Goal: Task Accomplishment & Management: Complete application form

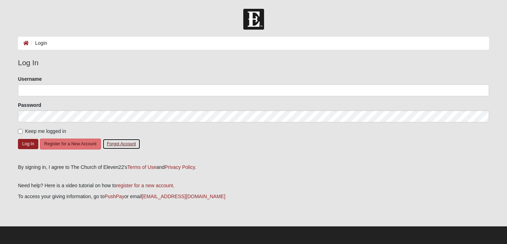
click at [119, 145] on button "Forgot Account" at bounding box center [121, 143] width 38 height 11
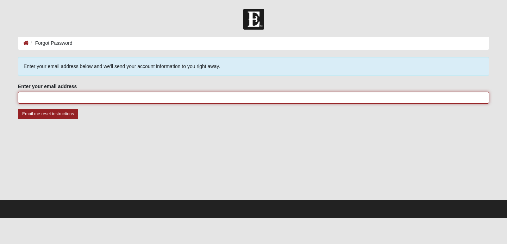
click at [99, 103] on input "Enter your email address" at bounding box center [253, 98] width 471 height 12
type input "[EMAIL_ADDRESS][DOMAIN_NAME]"
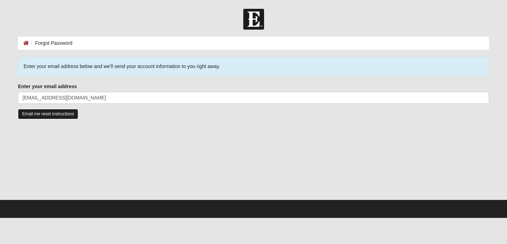
click at [54, 117] on input "Email me reset instructions" at bounding box center [48, 114] width 60 height 10
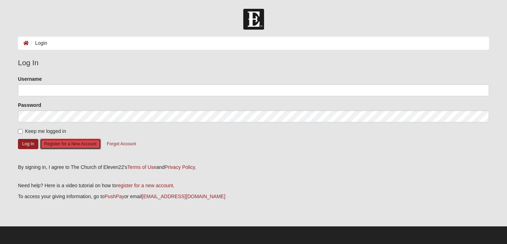
click at [60, 142] on button "Register for a New Account" at bounding box center [70, 143] width 61 height 11
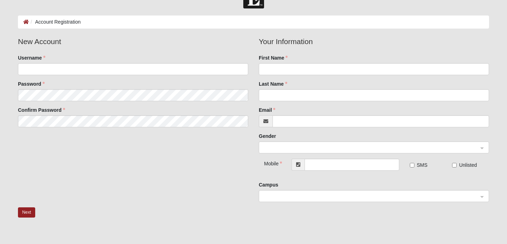
scroll to position [22, 0]
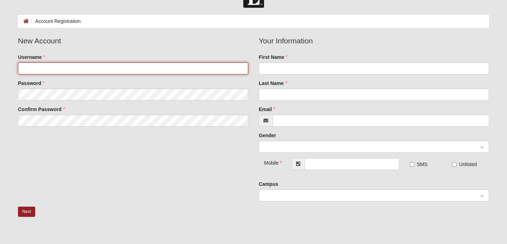
click at [64, 72] on input "Username" at bounding box center [133, 68] width 230 height 12
type input "lukemoja426"
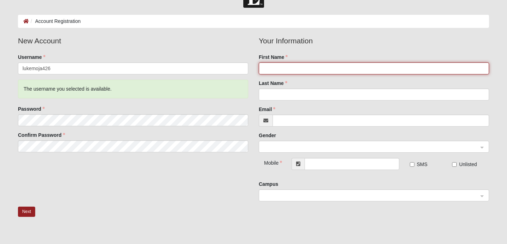
click at [287, 67] on input "First Name" at bounding box center [374, 68] width 230 height 12
type input "[PERSON_NAME]"
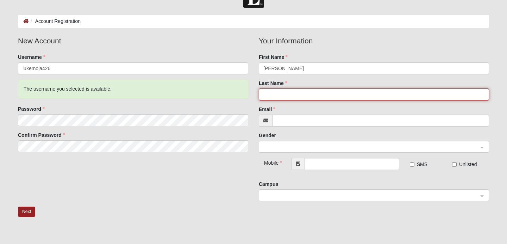
click at [293, 91] on input "Last Name" at bounding box center [374, 94] width 230 height 12
type input "Moja"
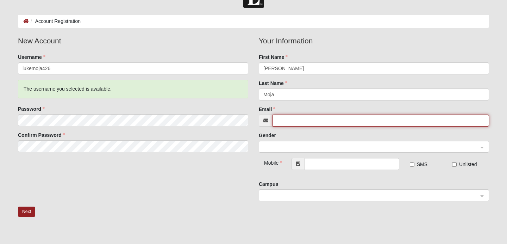
click at [292, 118] on input "Email" at bounding box center [380, 120] width 216 height 12
click at [286, 145] on span at bounding box center [370, 147] width 215 height 8
type input "lmoja426@gmail.com"
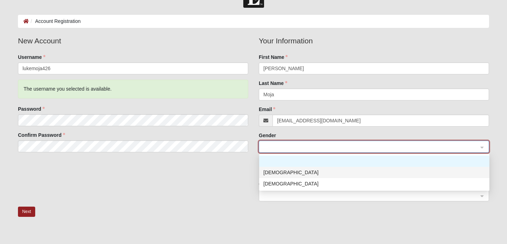
click at [288, 175] on div "Male" at bounding box center [374, 172] width 222 height 8
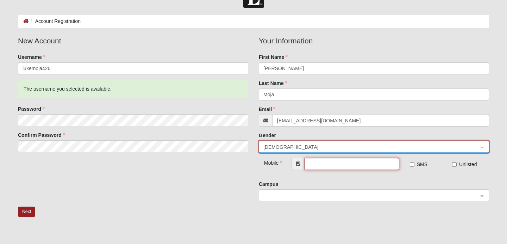
click at [317, 168] on input "text" at bounding box center [351, 164] width 95 height 12
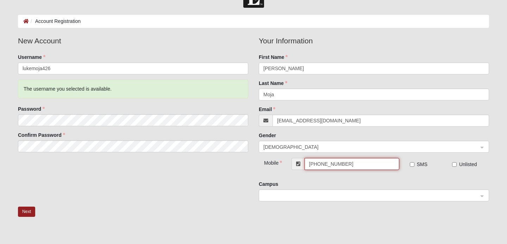
click at [401, 198] on span at bounding box center [370, 195] width 215 height 8
type input "(719) 640-7920"
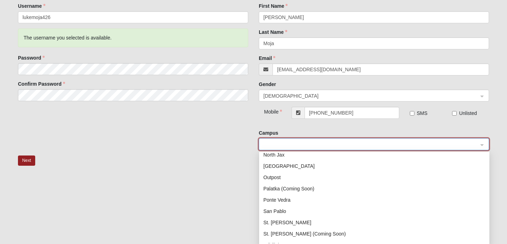
scroll to position [101, 0]
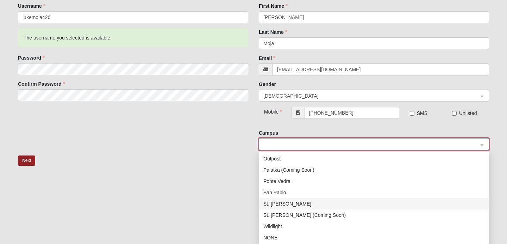
click at [287, 204] on div "St. Johns" at bounding box center [374, 204] width 222 height 8
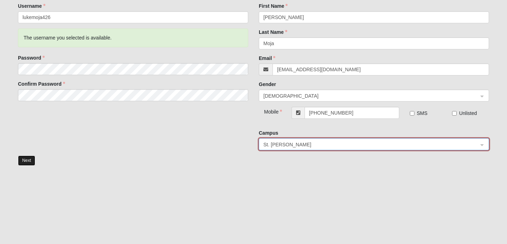
click at [31, 158] on button "Next" at bounding box center [26, 160] width 17 height 10
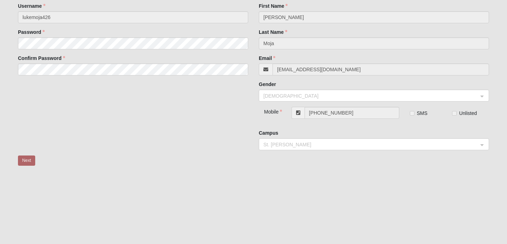
scroll to position [0, 0]
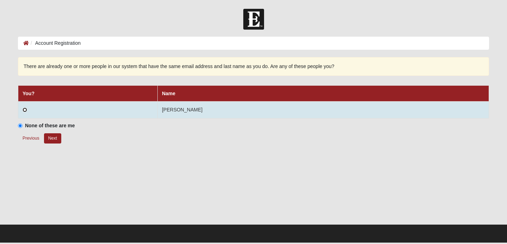
click at [24, 109] on input "radio" at bounding box center [25, 109] width 5 height 5
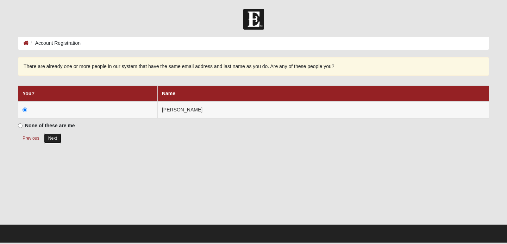
click at [54, 138] on button "Next" at bounding box center [52, 138] width 17 height 10
radio input "true"
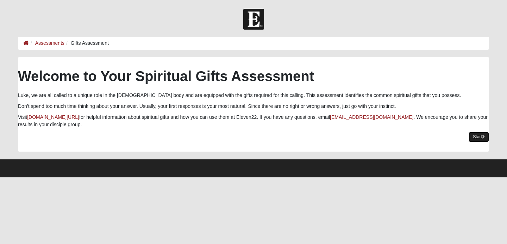
click at [474, 135] on link "Start" at bounding box center [478, 137] width 20 height 10
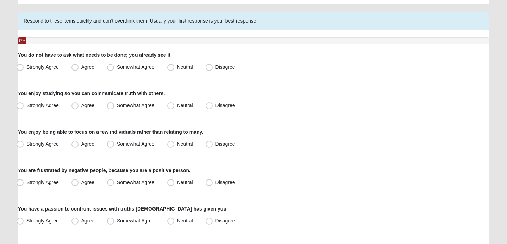
scroll to position [51, 0]
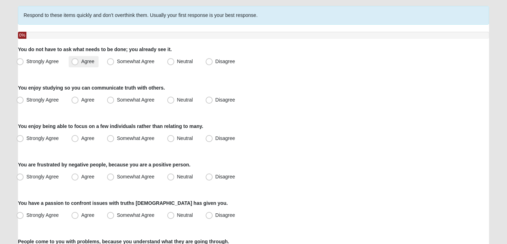
click at [81, 62] on span "Agree" at bounding box center [87, 61] width 13 height 6
click at [78, 62] on input "Agree" at bounding box center [76, 61] width 5 height 5
radio input "true"
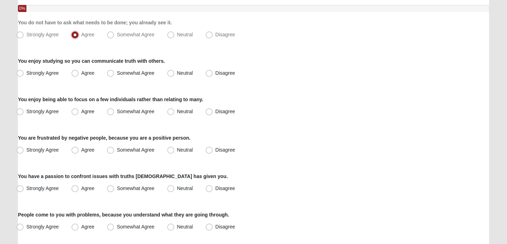
scroll to position [78, 0]
click at [81, 72] on span "Agree" at bounding box center [87, 73] width 13 height 6
click at [75, 72] on input "Agree" at bounding box center [76, 72] width 5 height 5
radio input "true"
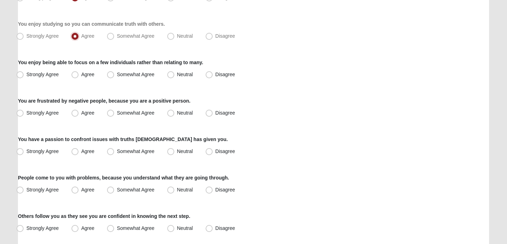
scroll to position [117, 0]
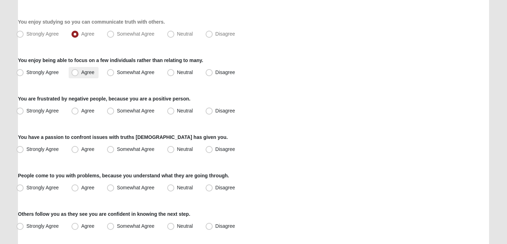
click at [81, 76] on label "Agree" at bounding box center [84, 72] width 30 height 11
click at [79, 75] on input "Agree" at bounding box center [76, 72] width 5 height 5
radio input "true"
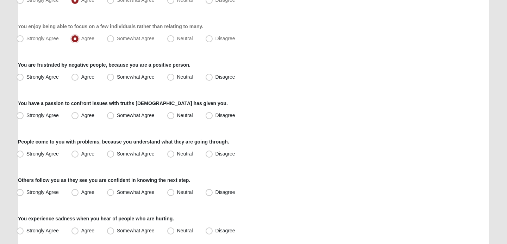
scroll to position [153, 0]
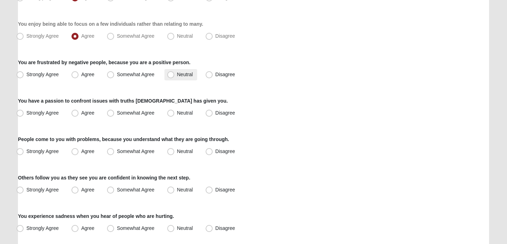
click at [183, 76] on span "Neutral" at bounding box center [185, 74] width 16 height 6
click at [175, 76] on input "Neutral" at bounding box center [172, 74] width 5 height 5
radio input "true"
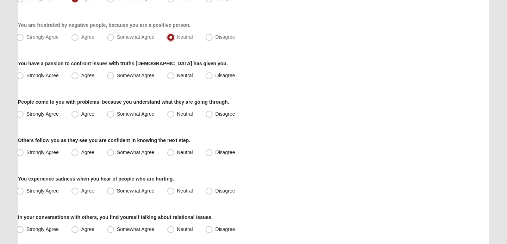
scroll to position [193, 0]
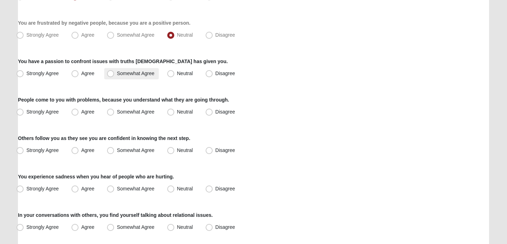
click at [117, 76] on span "Somewhat Agree" at bounding box center [136, 73] width 38 height 6
click at [113, 76] on input "Somewhat Agree" at bounding box center [112, 73] width 5 height 5
radio input "true"
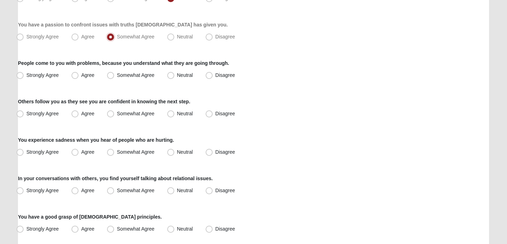
scroll to position [229, 0]
click at [126, 78] on label "Somewhat Agree" at bounding box center [131, 74] width 55 height 11
click at [114, 77] on input "Somewhat Agree" at bounding box center [112, 75] width 5 height 5
radio input "true"
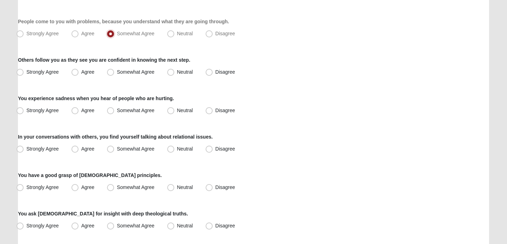
scroll to position [275, 0]
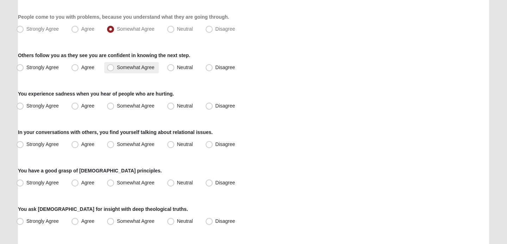
click at [127, 70] on label "Somewhat Agree" at bounding box center [131, 67] width 55 height 11
click at [114, 70] on input "Somewhat Agree" at bounding box center [112, 67] width 5 height 5
radio input "true"
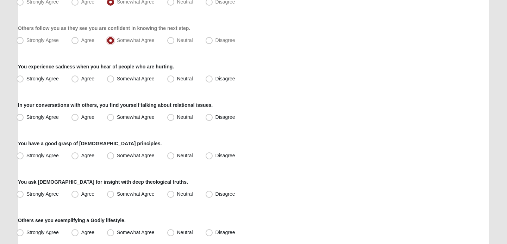
scroll to position [303, 0]
click at [47, 77] on span "Strongly Agree" at bounding box center [42, 78] width 32 height 6
click at [24, 77] on input "Strongly Agree" at bounding box center [21, 78] width 5 height 5
radio input "true"
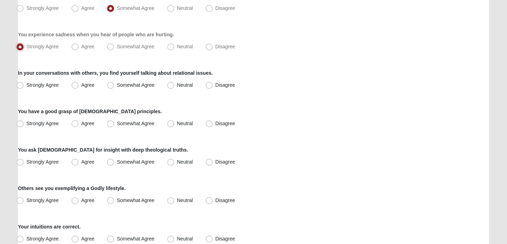
scroll to position [336, 0]
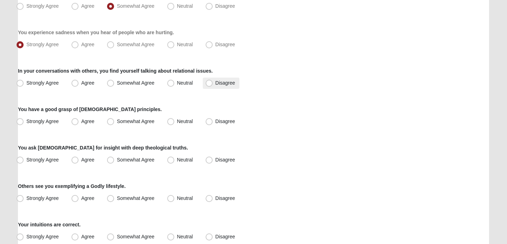
click at [217, 83] on span "Disagree" at bounding box center [225, 83] width 20 height 6
click at [213, 83] on input "Disagree" at bounding box center [210, 83] width 5 height 5
radio input "true"
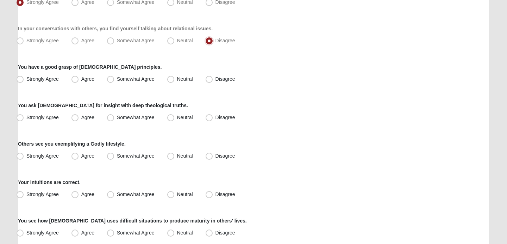
scroll to position [380, 0]
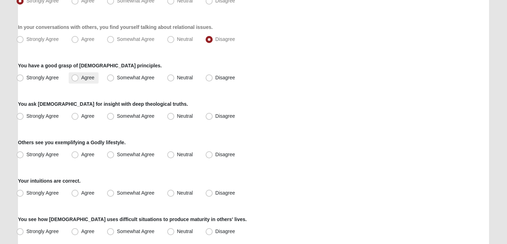
click at [86, 81] on label "Agree" at bounding box center [84, 77] width 30 height 11
click at [79, 80] on input "Agree" at bounding box center [76, 77] width 5 height 5
radio input "true"
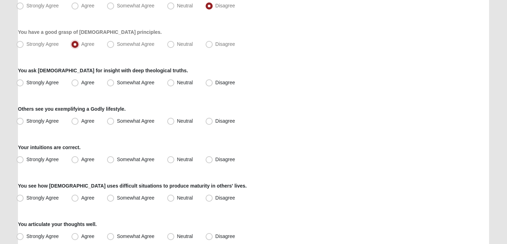
scroll to position [417, 0]
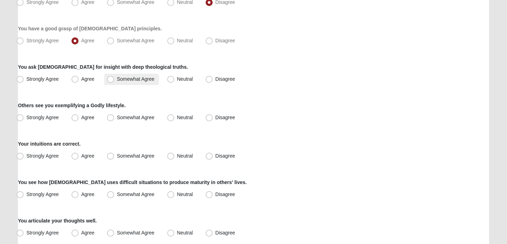
click at [131, 76] on span "Somewhat Agree" at bounding box center [136, 79] width 38 height 6
click at [114, 77] on input "Somewhat Agree" at bounding box center [112, 79] width 5 height 5
radio input "true"
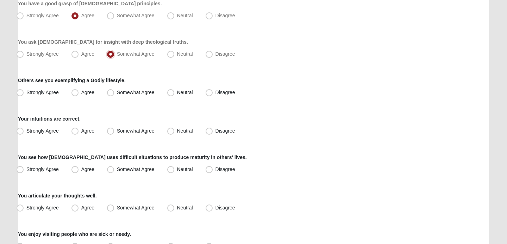
scroll to position [444, 0]
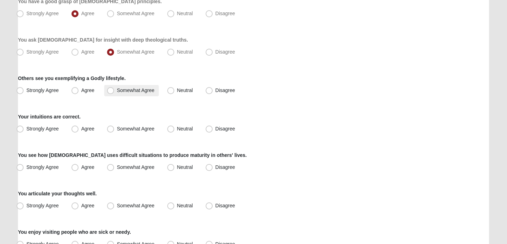
click at [119, 90] on span "Somewhat Agree" at bounding box center [136, 90] width 38 height 6
click at [114, 90] on input "Somewhat Agree" at bounding box center [112, 90] width 5 height 5
radio input "true"
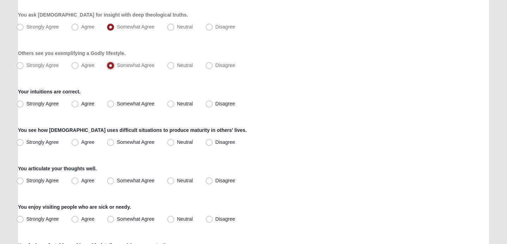
scroll to position [479, 0]
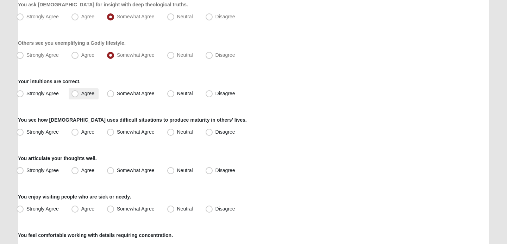
click at [90, 98] on label "Agree" at bounding box center [84, 93] width 30 height 11
click at [79, 96] on input "Agree" at bounding box center [76, 93] width 5 height 5
radio input "true"
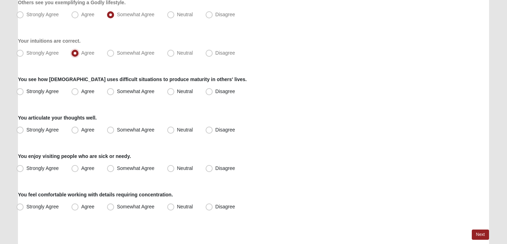
scroll to position [519, 0]
click at [84, 93] on span "Agree" at bounding box center [87, 92] width 13 height 6
click at [79, 93] on input "Agree" at bounding box center [76, 91] width 5 height 5
radio input "true"
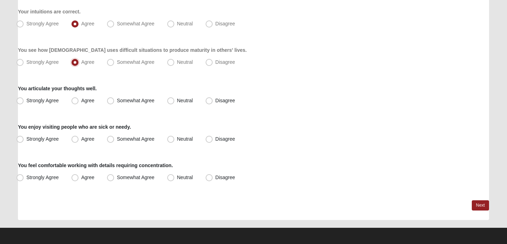
scroll to position [551, 0]
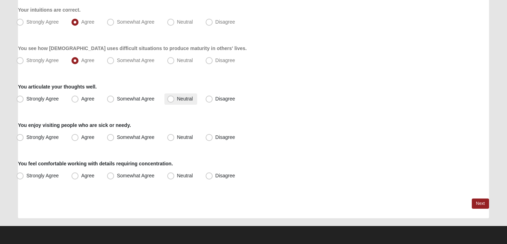
click at [175, 99] on label "Neutral" at bounding box center [180, 98] width 33 height 11
click at [175, 99] on input "Neutral" at bounding box center [172, 98] width 5 height 5
radio input "true"
click at [115, 138] on label "Somewhat Agree" at bounding box center [131, 137] width 55 height 11
click at [114, 138] on input "Somewhat Agree" at bounding box center [112, 137] width 5 height 5
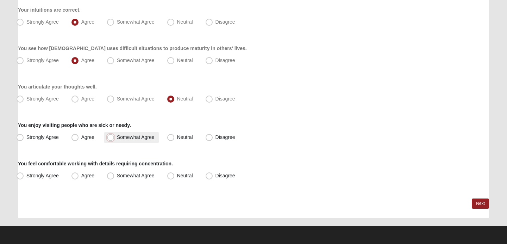
radio input "true"
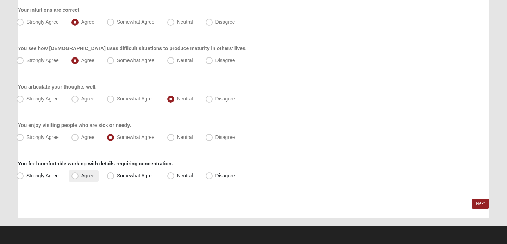
click at [83, 177] on span "Agree" at bounding box center [87, 175] width 13 height 6
click at [79, 177] on input "Agree" at bounding box center [76, 175] width 5 height 5
radio input "true"
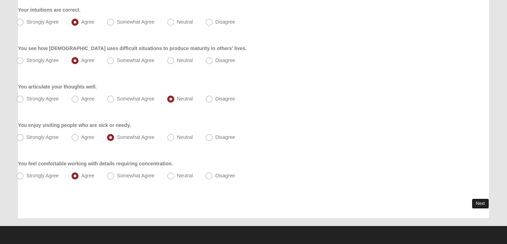
click at [475, 202] on link "Next" at bounding box center [480, 203] width 17 height 10
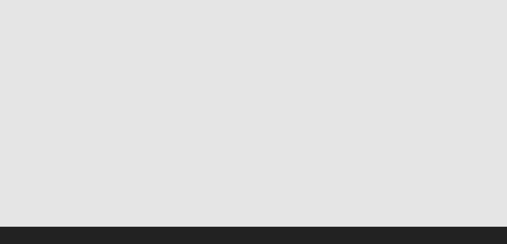
scroll to position [0, 0]
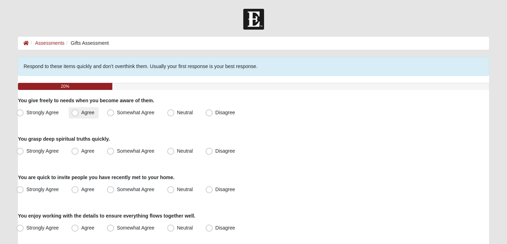
click at [93, 112] on span "Agree" at bounding box center [87, 112] width 13 height 6
click at [79, 112] on input "Agree" at bounding box center [76, 112] width 5 height 5
radio input "true"
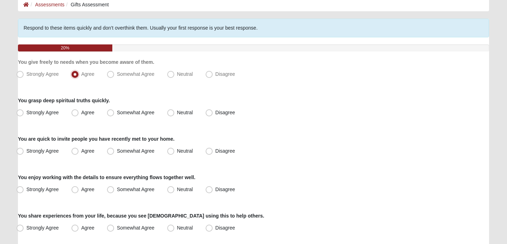
scroll to position [39, 0]
click at [177, 112] on span "Neutral" at bounding box center [185, 112] width 16 height 6
click at [175, 112] on input "Neutral" at bounding box center [172, 112] width 5 height 5
radio input "true"
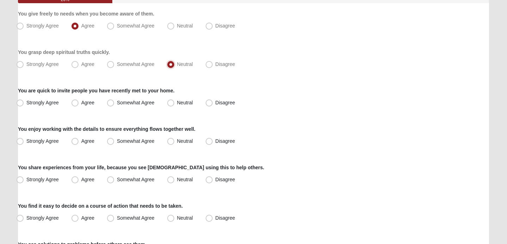
scroll to position [90, 0]
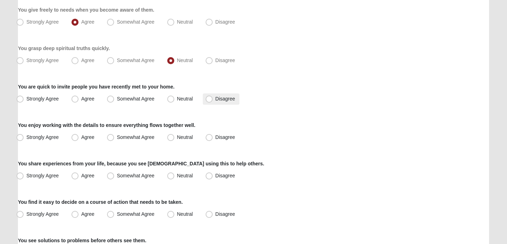
click at [232, 99] on span "Disagree" at bounding box center [225, 99] width 20 height 6
click at [213, 99] on input "Disagree" at bounding box center [210, 98] width 5 height 5
radio input "true"
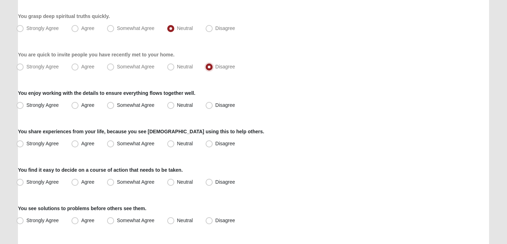
scroll to position [126, 0]
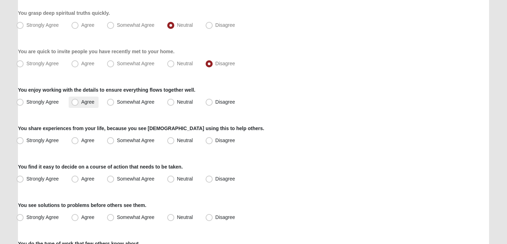
click at [78, 101] on label "Agree" at bounding box center [84, 101] width 30 height 11
click at [78, 101] on input "Agree" at bounding box center [76, 102] width 5 height 5
radio input "true"
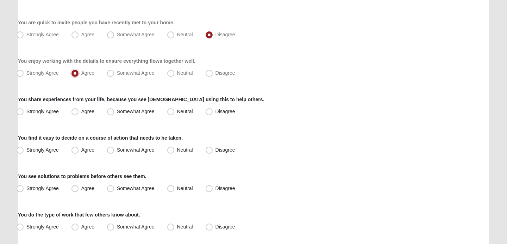
scroll to position [156, 0]
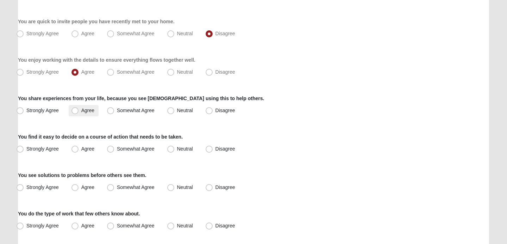
click at [84, 110] on span "Agree" at bounding box center [87, 110] width 13 height 6
click at [79, 110] on input "Agree" at bounding box center [76, 110] width 5 height 5
radio input "true"
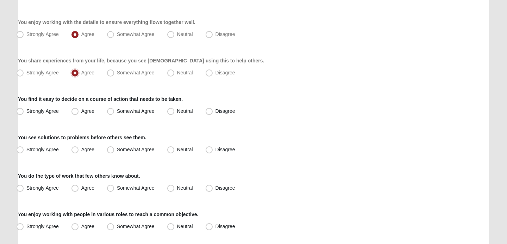
scroll to position [199, 0]
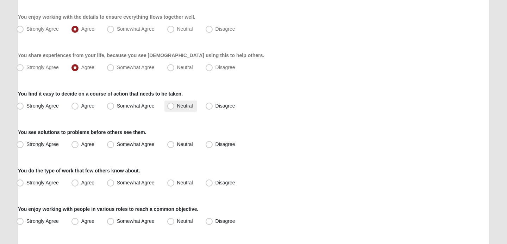
click at [175, 105] on label "Neutral" at bounding box center [180, 105] width 33 height 11
click at [175, 105] on input "Neutral" at bounding box center [172, 105] width 5 height 5
radio input "true"
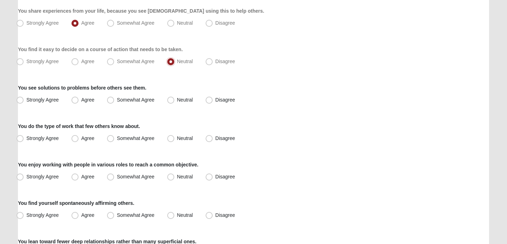
scroll to position [243, 0]
click at [140, 98] on span "Somewhat Agree" at bounding box center [136, 99] width 38 height 6
click at [114, 98] on input "Somewhat Agree" at bounding box center [112, 99] width 5 height 5
radio input "true"
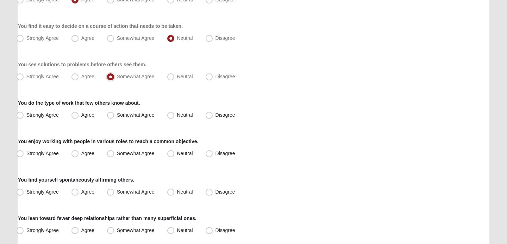
scroll to position [273, 0]
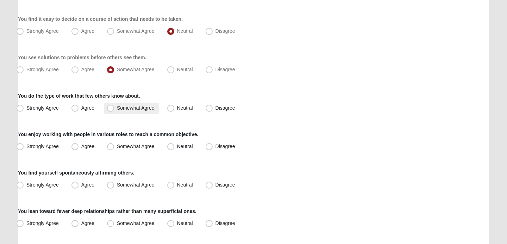
click at [148, 109] on span "Somewhat Agree" at bounding box center [136, 108] width 38 height 6
click at [114, 109] on input "Somewhat Agree" at bounding box center [112, 108] width 5 height 5
radio input "true"
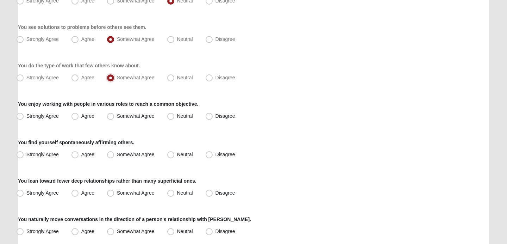
scroll to position [305, 0]
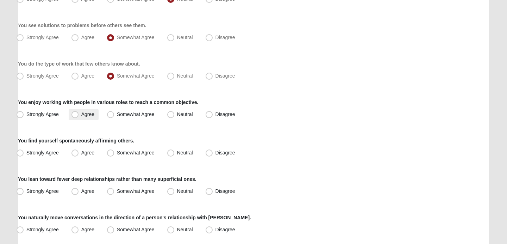
click at [81, 113] on span "Agree" at bounding box center [87, 114] width 13 height 6
click at [76, 113] on input "Agree" at bounding box center [76, 114] width 5 height 5
radio input "true"
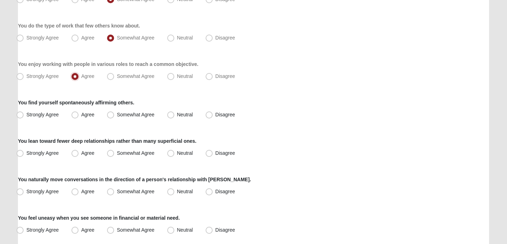
scroll to position [345, 0]
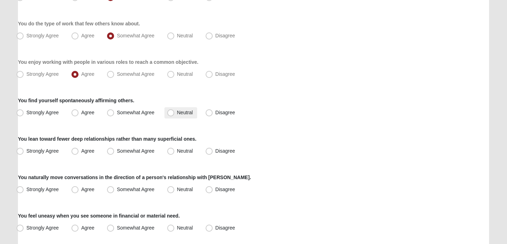
click at [176, 113] on label "Neutral" at bounding box center [180, 112] width 33 height 11
click at [175, 113] on input "Neutral" at bounding box center [172, 112] width 5 height 5
radio input "true"
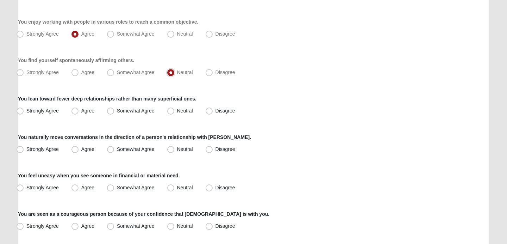
scroll to position [388, 0]
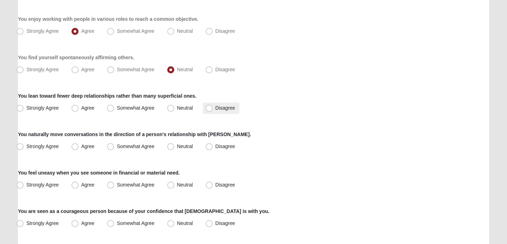
click at [224, 106] on span "Disagree" at bounding box center [225, 108] width 20 height 6
click at [213, 106] on input "Disagree" at bounding box center [210, 108] width 5 height 5
radio input "true"
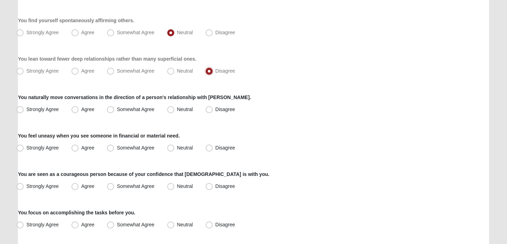
scroll to position [427, 0]
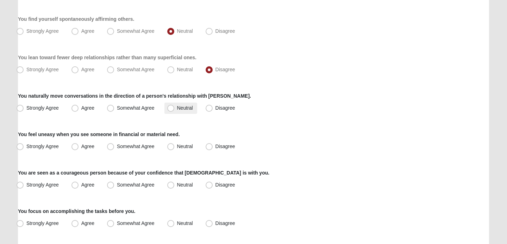
click at [184, 109] on span "Neutral" at bounding box center [185, 108] width 16 height 6
click at [175, 109] on input "Neutral" at bounding box center [172, 108] width 5 height 5
radio input "true"
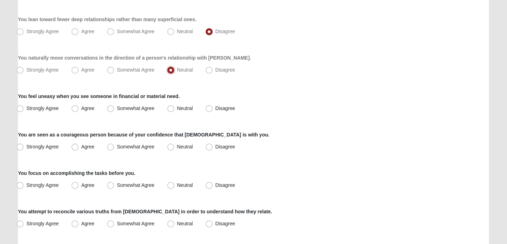
scroll to position [465, 0]
click at [86, 107] on span "Agree" at bounding box center [87, 108] width 13 height 6
click at [79, 107] on input "Agree" at bounding box center [76, 107] width 5 height 5
radio input "true"
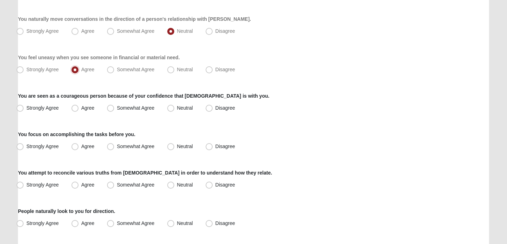
scroll to position [504, 0]
click at [174, 109] on label "Neutral" at bounding box center [180, 107] width 33 height 11
click at [174, 109] on input "Neutral" at bounding box center [172, 107] width 5 height 5
radio input "true"
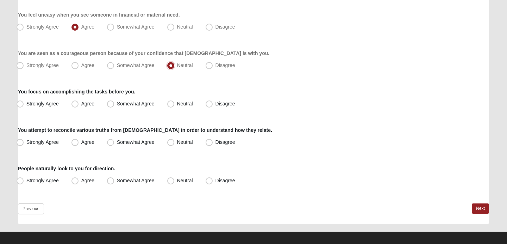
scroll to position [546, 0]
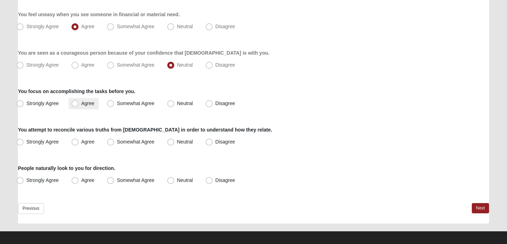
click at [81, 104] on span "Agree" at bounding box center [87, 103] width 13 height 6
click at [78, 104] on input "Agree" at bounding box center [76, 103] width 5 height 5
radio input "true"
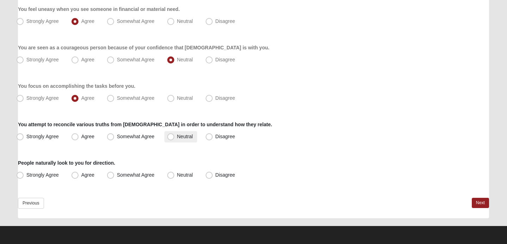
click at [178, 138] on span "Neutral" at bounding box center [185, 136] width 16 height 6
click at [175, 138] on input "Neutral" at bounding box center [172, 136] width 5 height 5
radio input "true"
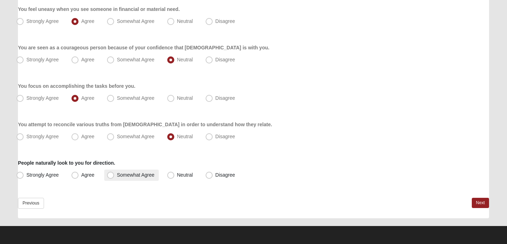
click at [124, 179] on label "Somewhat Agree" at bounding box center [131, 174] width 55 height 11
click at [114, 177] on input "Somewhat Agree" at bounding box center [112, 174] width 5 height 5
radio input "true"
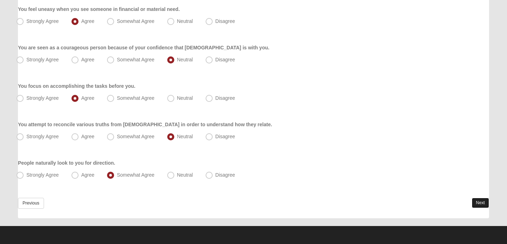
click at [484, 202] on link "Next" at bounding box center [480, 202] width 17 height 10
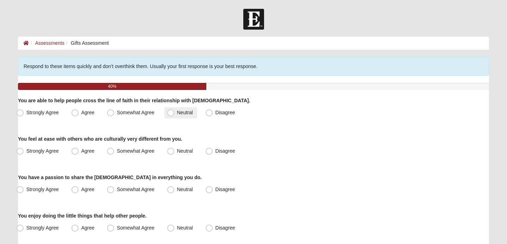
click at [182, 108] on label "Neutral" at bounding box center [180, 112] width 33 height 11
click at [175, 110] on input "Neutral" at bounding box center [172, 112] width 5 height 5
radio input "true"
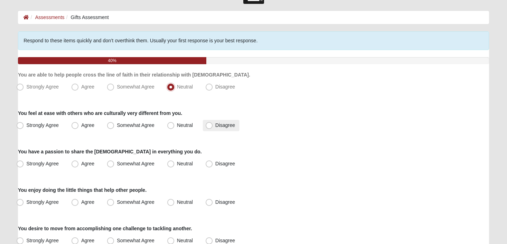
scroll to position [35, 0]
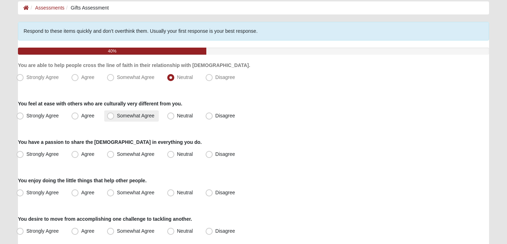
click at [137, 116] on span "Somewhat Agree" at bounding box center [136, 116] width 38 height 6
click at [114, 116] on input "Somewhat Agree" at bounding box center [112, 115] width 5 height 5
radio input "true"
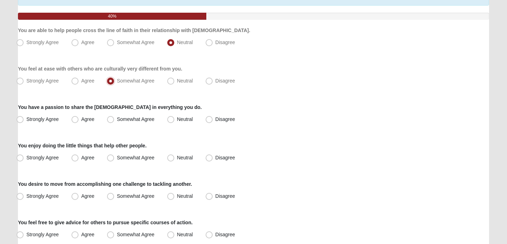
scroll to position [74, 0]
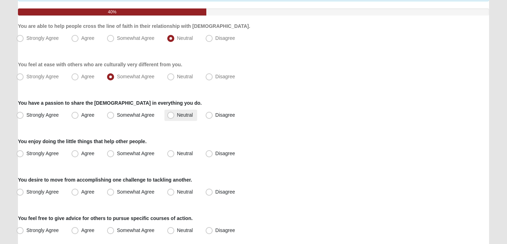
click at [179, 116] on span "Neutral" at bounding box center [185, 115] width 16 height 6
click at [175, 116] on input "Neutral" at bounding box center [172, 115] width 5 height 5
radio input "true"
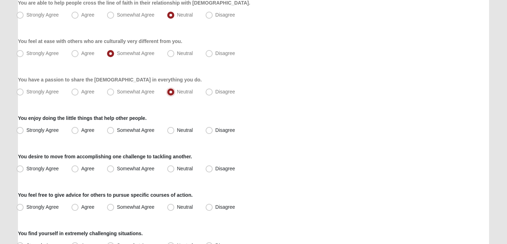
scroll to position [110, 0]
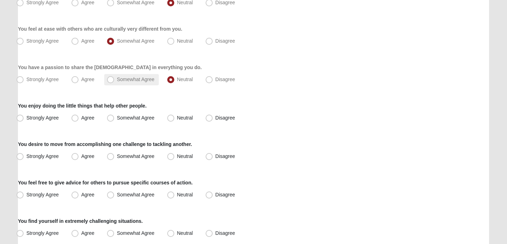
click at [137, 82] on span "Somewhat Agree" at bounding box center [136, 79] width 38 height 6
click at [114, 82] on input "Somewhat Agree" at bounding box center [112, 79] width 5 height 5
radio input "true"
click at [91, 121] on label "Agree" at bounding box center [84, 117] width 30 height 11
click at [79, 120] on input "Agree" at bounding box center [76, 117] width 5 height 5
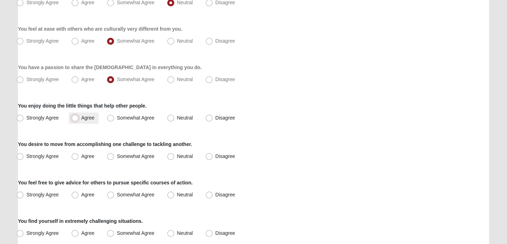
radio input "true"
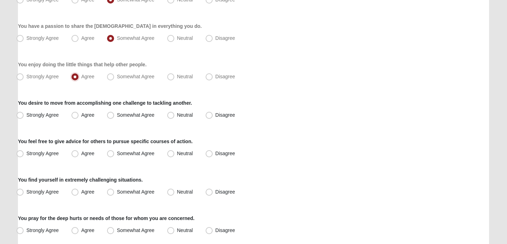
scroll to position [152, 0]
click at [127, 115] on span "Somewhat Agree" at bounding box center [136, 114] width 38 height 6
click at [114, 115] on input "Somewhat Agree" at bounding box center [112, 114] width 5 height 5
radio input "true"
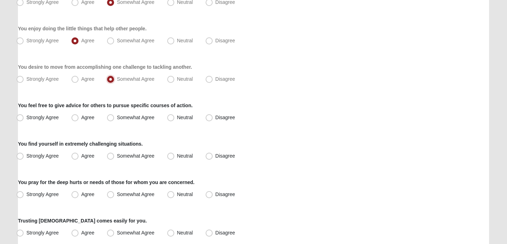
scroll to position [188, 0]
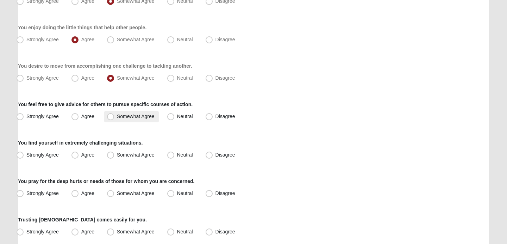
click at [140, 114] on span "Somewhat Agree" at bounding box center [136, 116] width 38 height 6
click at [114, 114] on input "Somewhat Agree" at bounding box center [112, 116] width 5 height 5
radio input "true"
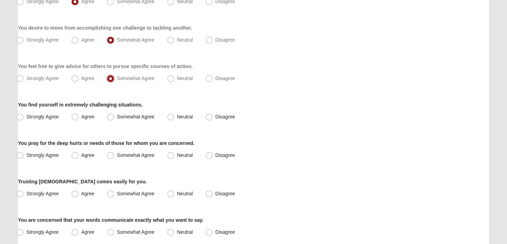
scroll to position [226, 0]
click at [126, 116] on span "Somewhat Agree" at bounding box center [136, 116] width 38 height 6
click at [114, 116] on input "Somewhat Agree" at bounding box center [112, 116] width 5 height 5
radio input "true"
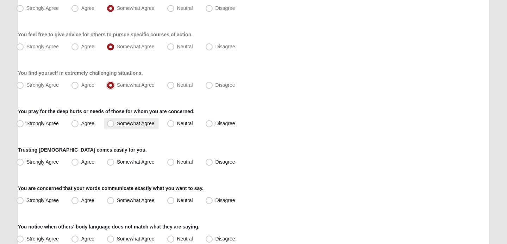
scroll to position [259, 0]
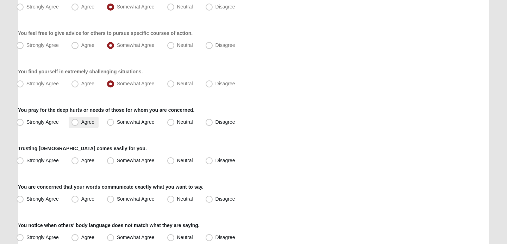
click at [81, 124] on label "Agree" at bounding box center [84, 121] width 30 height 11
click at [79, 124] on input "Agree" at bounding box center [76, 122] width 5 height 5
radio input "true"
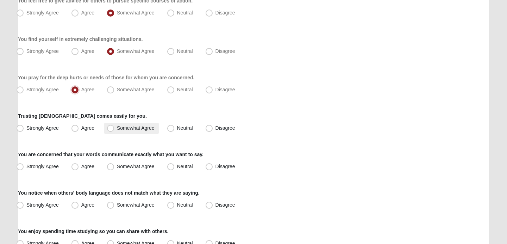
scroll to position [296, 0]
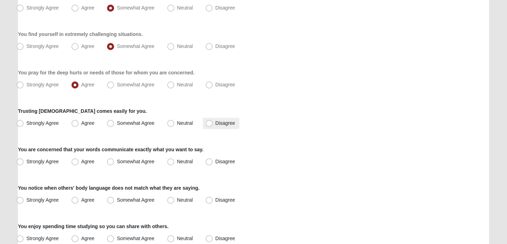
click at [215, 121] on span "Disagree" at bounding box center [225, 123] width 20 height 6
click at [209, 121] on input "Disagree" at bounding box center [210, 123] width 5 height 5
radio input "true"
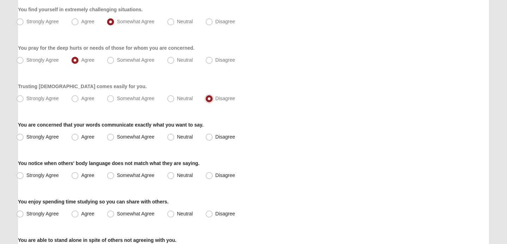
scroll to position [340, 0]
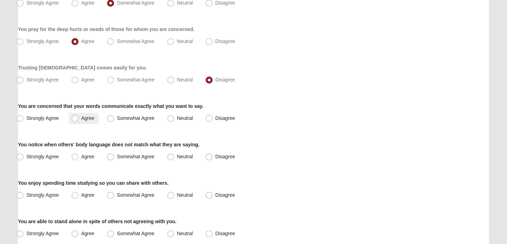
click at [96, 118] on label "Agree" at bounding box center [84, 118] width 30 height 11
click at [79, 118] on input "Agree" at bounding box center [76, 118] width 5 height 5
radio input "true"
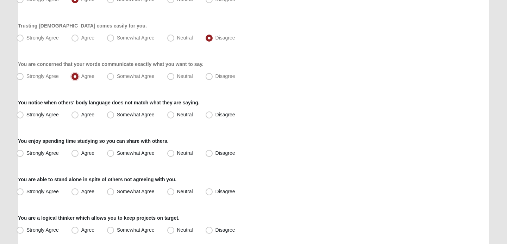
scroll to position [383, 0]
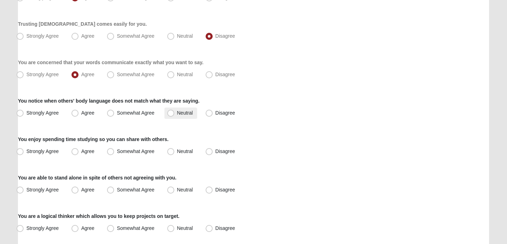
click at [177, 113] on span "Neutral" at bounding box center [185, 113] width 16 height 6
click at [170, 113] on input "Neutral" at bounding box center [172, 113] width 5 height 5
radio input "true"
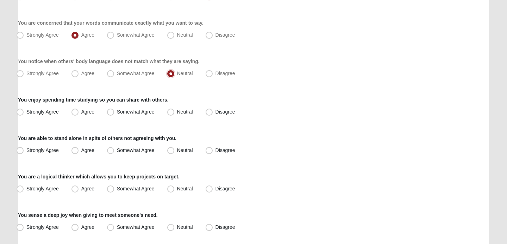
scroll to position [424, 0]
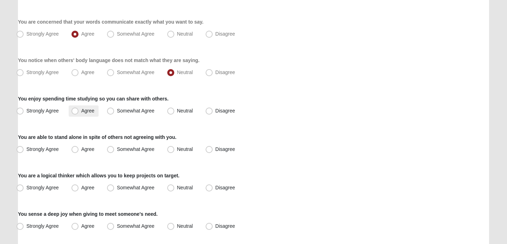
click at [89, 110] on span "Agree" at bounding box center [87, 111] width 13 height 6
click at [79, 110] on input "Agree" at bounding box center [76, 110] width 5 height 5
radio input "true"
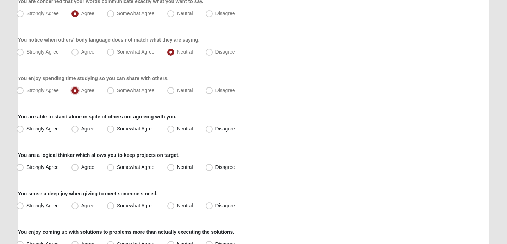
scroll to position [446, 0]
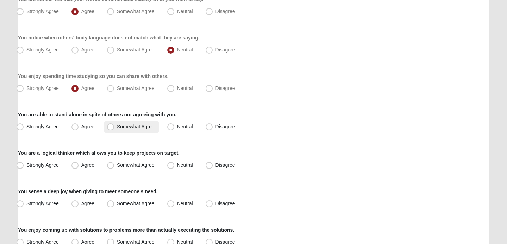
click at [138, 128] on span "Somewhat Agree" at bounding box center [136, 127] width 38 height 6
click at [114, 128] on input "Somewhat Agree" at bounding box center [112, 126] width 5 height 5
radio input "true"
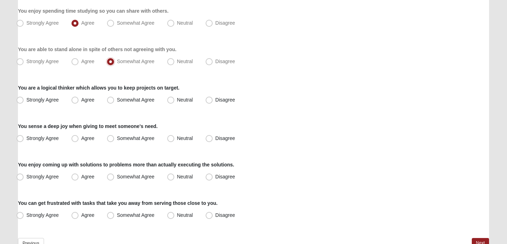
scroll to position [512, 0]
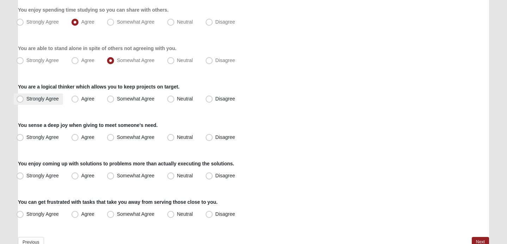
click at [32, 99] on span "Strongly Agree" at bounding box center [42, 99] width 32 height 6
click at [24, 99] on input "Strongly Agree" at bounding box center [21, 98] width 5 height 5
radio input "true"
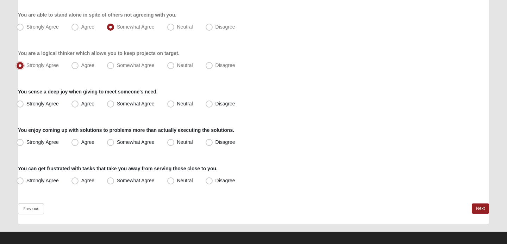
scroll to position [547, 0]
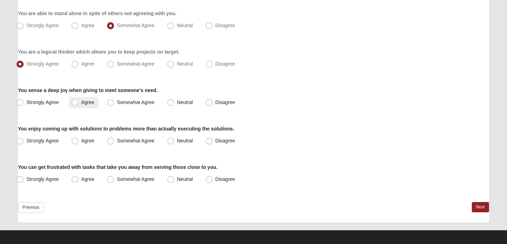
click at [85, 106] on label "Agree" at bounding box center [84, 102] width 30 height 11
click at [79, 105] on input "Agree" at bounding box center [76, 102] width 5 height 5
radio input "true"
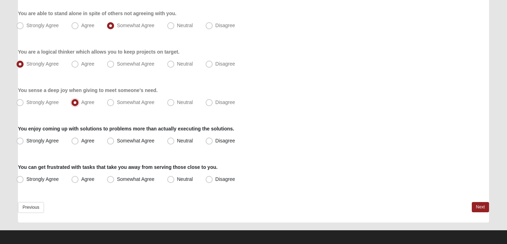
scroll to position [552, 0]
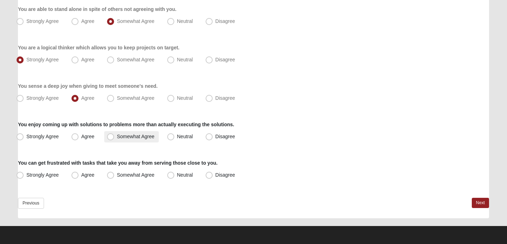
click at [120, 137] on span "Somewhat Agree" at bounding box center [136, 136] width 38 height 6
click at [114, 137] on input "Somewhat Agree" at bounding box center [112, 136] width 5 height 5
radio input "true"
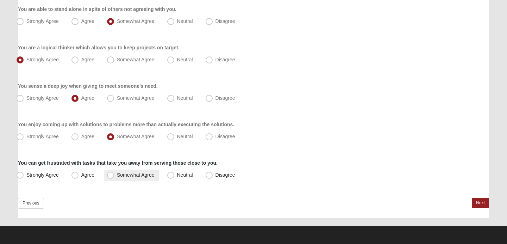
click at [134, 176] on span "Somewhat Agree" at bounding box center [136, 175] width 38 height 6
click at [114, 176] on input "Somewhat Agree" at bounding box center [112, 174] width 5 height 5
radio input "true"
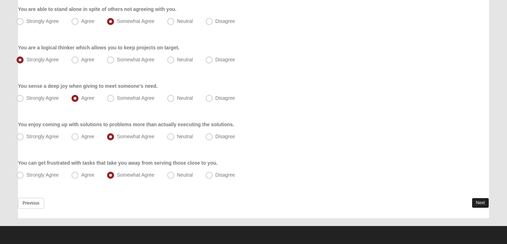
click at [477, 201] on link "Next" at bounding box center [480, 202] width 17 height 10
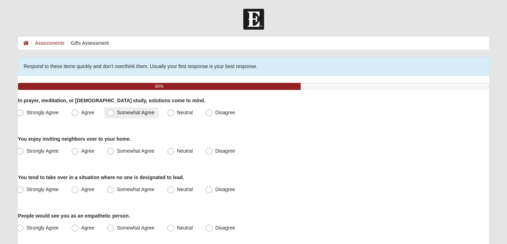
click at [119, 115] on label "Somewhat Agree" at bounding box center [131, 112] width 55 height 11
click at [114, 115] on input "Somewhat Agree" at bounding box center [112, 112] width 5 height 5
radio input "true"
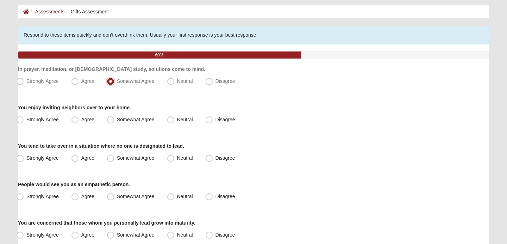
scroll to position [35, 0]
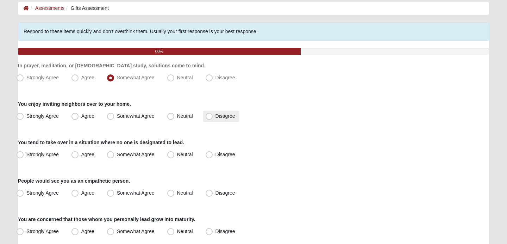
click at [232, 120] on label "Disagree" at bounding box center [221, 116] width 37 height 11
click at [213, 118] on input "Disagree" at bounding box center [210, 116] width 5 height 5
radio input "true"
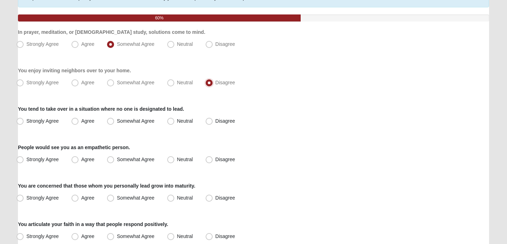
scroll to position [69, 0]
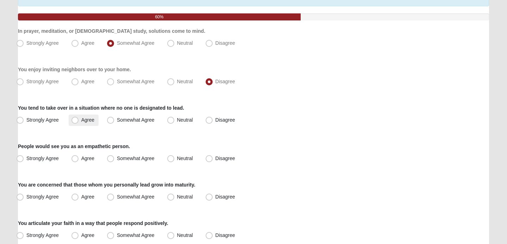
click at [73, 116] on label "Agree" at bounding box center [84, 119] width 30 height 11
click at [74, 118] on input "Agree" at bounding box center [76, 120] width 5 height 5
radio input "true"
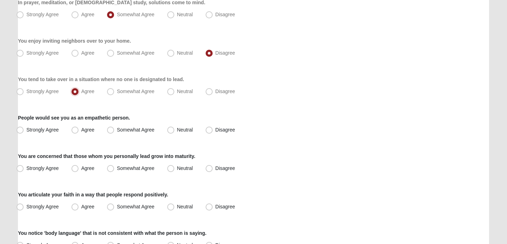
scroll to position [99, 0]
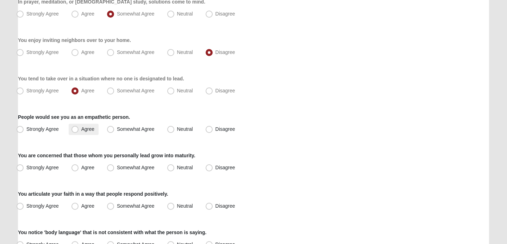
click at [81, 128] on span "Agree" at bounding box center [87, 129] width 13 height 6
click at [79, 128] on input "Agree" at bounding box center [76, 129] width 5 height 5
radio input "true"
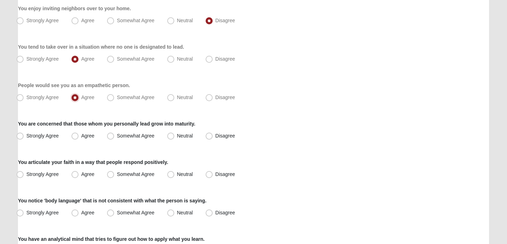
scroll to position [133, 0]
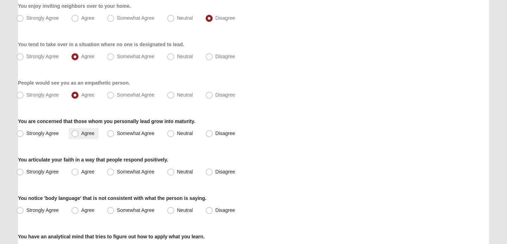
click at [85, 134] on span "Agree" at bounding box center [87, 133] width 13 height 6
click at [79, 134] on input "Agree" at bounding box center [76, 133] width 5 height 5
radio input "true"
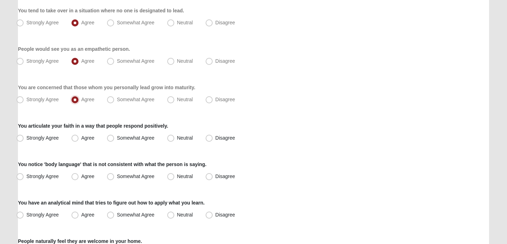
scroll to position [171, 0]
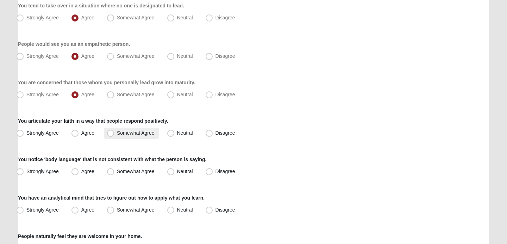
click at [141, 134] on span "Somewhat Agree" at bounding box center [136, 133] width 38 height 6
click at [114, 134] on input "Somewhat Agree" at bounding box center [112, 133] width 5 height 5
radio input "true"
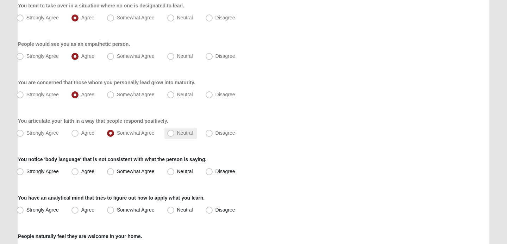
click at [175, 132] on label "Neutral" at bounding box center [180, 132] width 33 height 11
click at [175, 132] on input "Neutral" at bounding box center [172, 133] width 5 height 5
radio input "true"
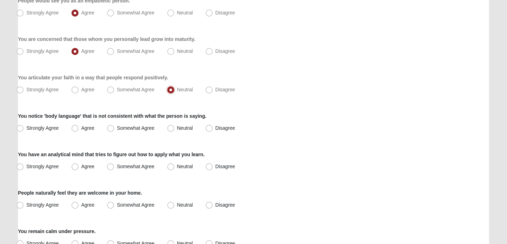
scroll to position [216, 0]
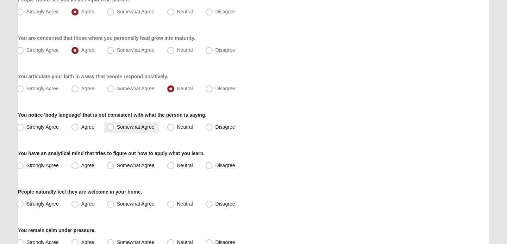
click at [149, 130] on label "Somewhat Agree" at bounding box center [131, 126] width 55 height 11
click at [114, 129] on input "Somewhat Agree" at bounding box center [112, 127] width 5 height 5
radio input "true"
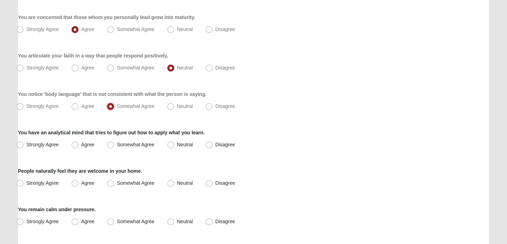
scroll to position [238, 0]
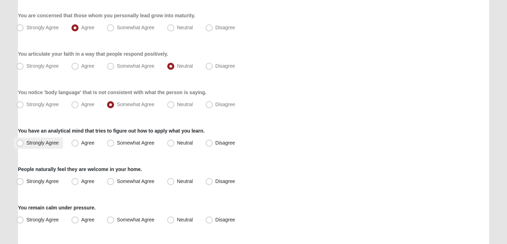
click at [40, 141] on span "Strongly Agree" at bounding box center [42, 143] width 32 height 6
click at [24, 141] on input "Strongly Agree" at bounding box center [21, 142] width 5 height 5
radio input "true"
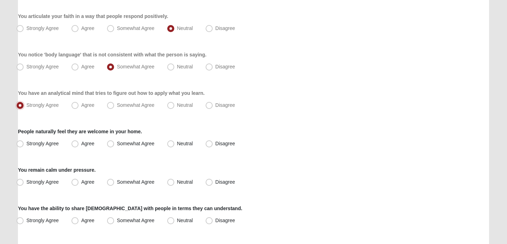
scroll to position [277, 0]
click at [196, 144] on label "Neutral" at bounding box center [180, 142] width 33 height 11
click at [175, 144] on input "Neutral" at bounding box center [172, 142] width 5 height 5
radio input "true"
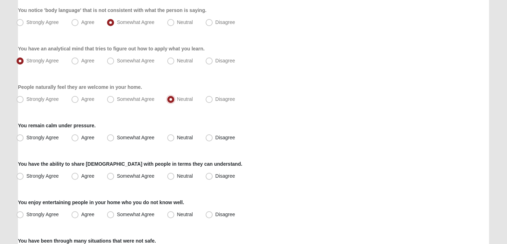
scroll to position [321, 0]
click at [125, 140] on label "Somewhat Agree" at bounding box center [131, 137] width 55 height 11
click at [114, 139] on input "Somewhat Agree" at bounding box center [112, 137] width 5 height 5
radio input "true"
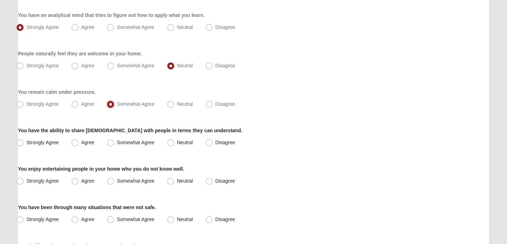
scroll to position [364, 0]
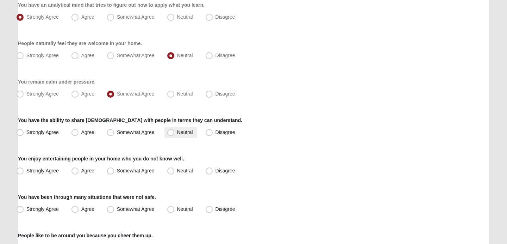
click at [174, 132] on label "Neutral" at bounding box center [180, 132] width 33 height 11
click at [174, 132] on input "Neutral" at bounding box center [172, 132] width 5 height 5
radio input "true"
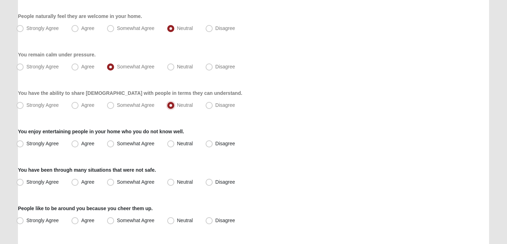
scroll to position [391, 0]
click at [217, 144] on span "Disagree" at bounding box center [225, 143] width 20 height 6
click at [213, 144] on input "Disagree" at bounding box center [210, 143] width 5 height 5
radio input "true"
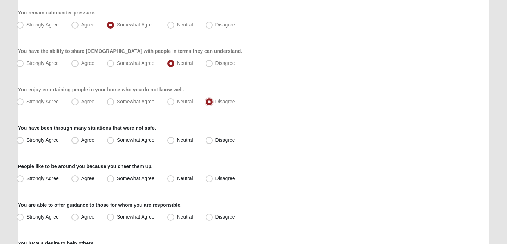
scroll to position [435, 0]
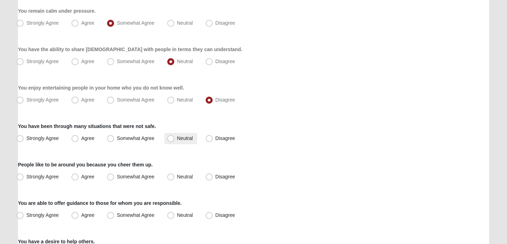
click at [175, 137] on label "Neutral" at bounding box center [180, 138] width 33 height 11
click at [175, 137] on input "Neutral" at bounding box center [172, 138] width 5 height 5
radio input "true"
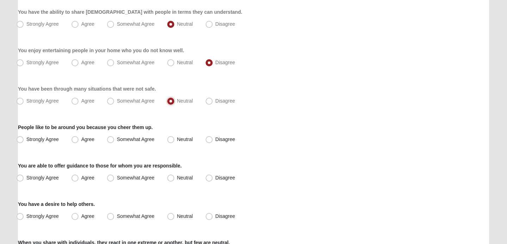
scroll to position [477, 0]
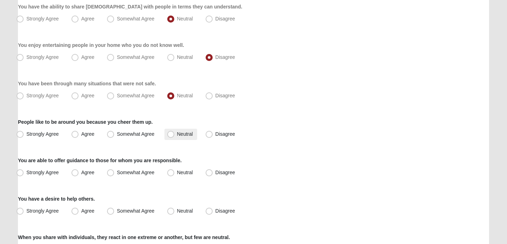
click at [177, 136] on span "Neutral" at bounding box center [185, 134] width 16 height 6
click at [174, 136] on input "Neutral" at bounding box center [172, 134] width 5 height 5
radio input "true"
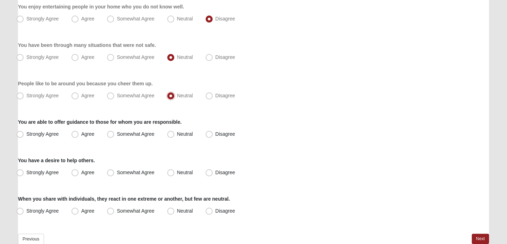
scroll to position [516, 0]
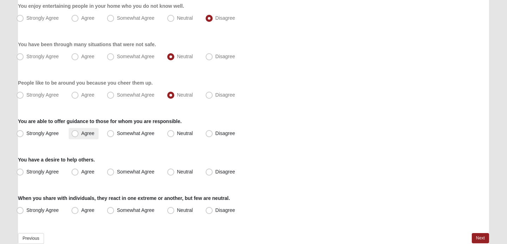
click at [87, 135] on span "Agree" at bounding box center [87, 133] width 13 height 6
click at [79, 135] on input "Agree" at bounding box center [76, 133] width 5 height 5
radio input "true"
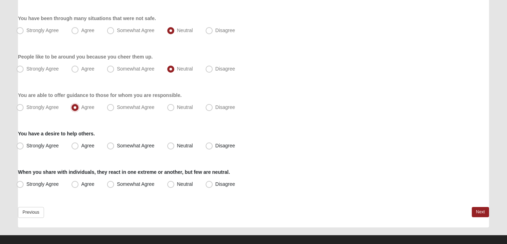
scroll to position [547, 0]
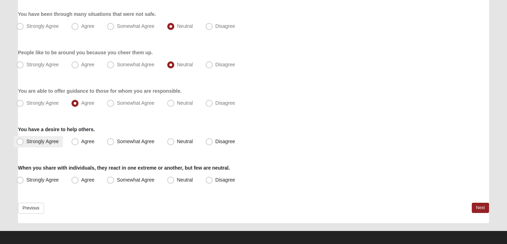
click at [35, 145] on label "Strongly Agree" at bounding box center [38, 141] width 49 height 11
click at [24, 144] on input "Strongly Agree" at bounding box center [21, 141] width 5 height 5
radio input "true"
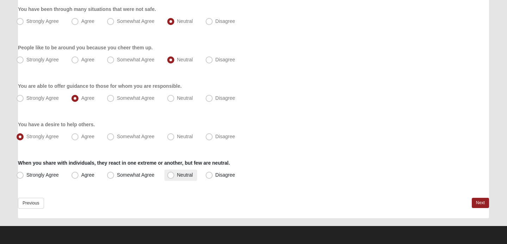
click at [185, 172] on span "Neutral" at bounding box center [185, 175] width 16 height 6
click at [175, 172] on input "Neutral" at bounding box center [172, 174] width 5 height 5
radio input "true"
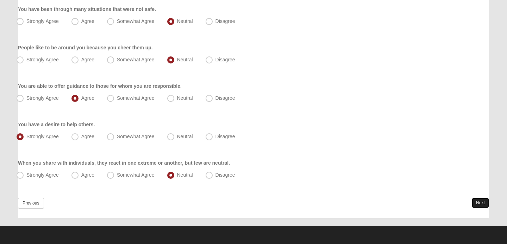
click at [483, 203] on link "Next" at bounding box center [480, 202] width 17 height 10
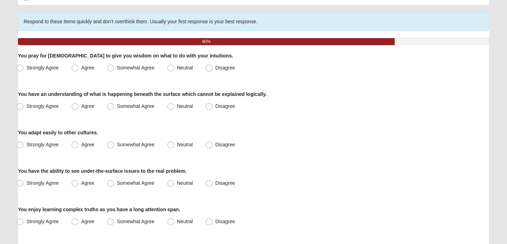
scroll to position [45, 0]
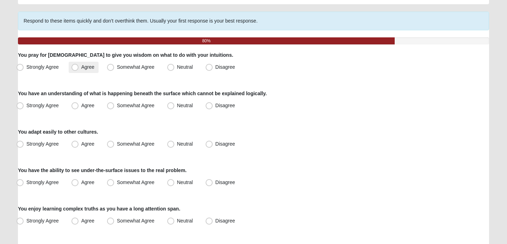
click at [87, 73] on label "Agree" at bounding box center [84, 67] width 30 height 11
click at [79, 69] on input "Agree" at bounding box center [76, 67] width 5 height 5
radio input "true"
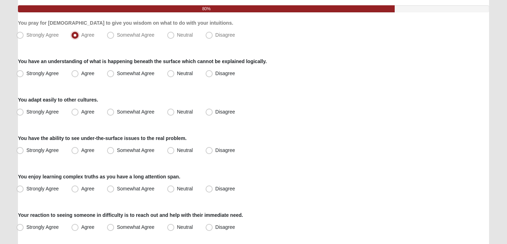
scroll to position [80, 0]
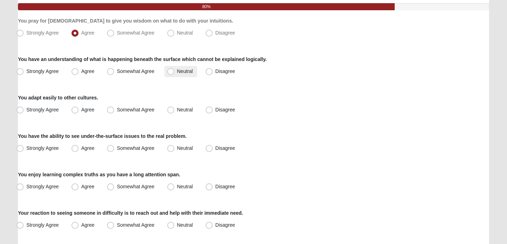
click at [186, 70] on span "Neutral" at bounding box center [185, 71] width 16 height 6
click at [175, 70] on input "Neutral" at bounding box center [172, 71] width 5 height 5
radio input "true"
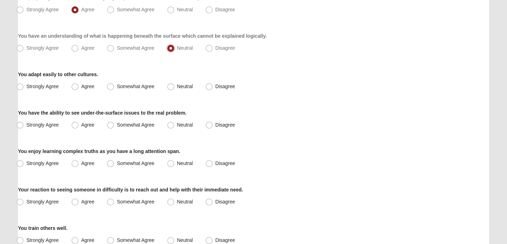
scroll to position [103, 0]
click at [136, 85] on span "Somewhat Agree" at bounding box center [136, 86] width 38 height 6
click at [114, 85] on input "Somewhat Agree" at bounding box center [112, 85] width 5 height 5
radio input "true"
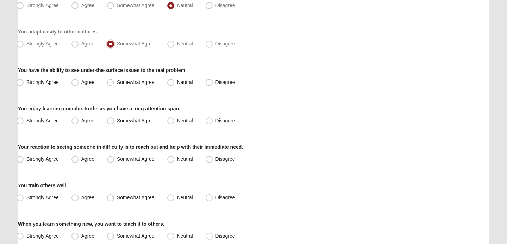
scroll to position [146, 0]
click at [174, 78] on label "Neutral" at bounding box center [180, 81] width 33 height 11
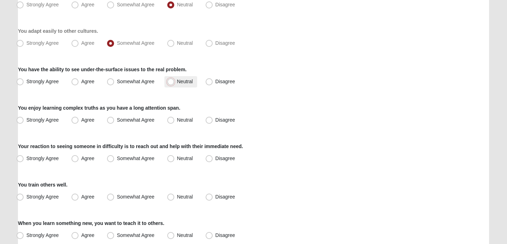
click at [174, 79] on input "Neutral" at bounding box center [172, 81] width 5 height 5
radio input "true"
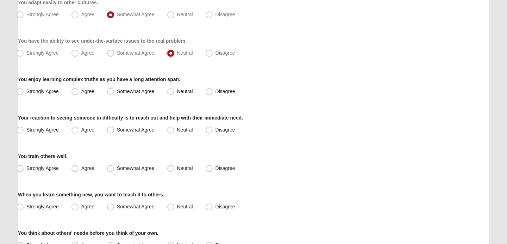
scroll to position [176, 0]
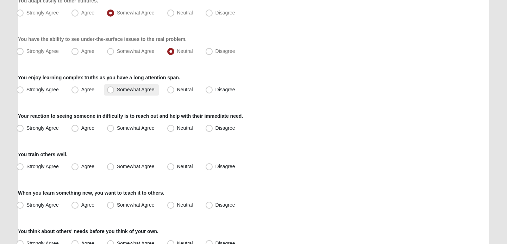
click at [147, 90] on span "Somewhat Agree" at bounding box center [136, 90] width 38 height 6
click at [114, 90] on input "Somewhat Agree" at bounding box center [112, 89] width 5 height 5
radio input "true"
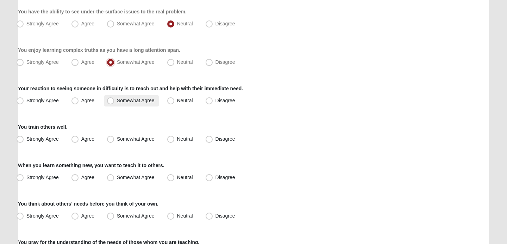
scroll to position [208, 0]
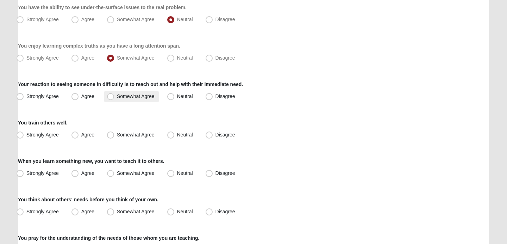
click at [125, 92] on label "Somewhat Agree" at bounding box center [131, 96] width 55 height 11
click at [114, 94] on input "Somewhat Agree" at bounding box center [112, 96] width 5 height 5
radio input "true"
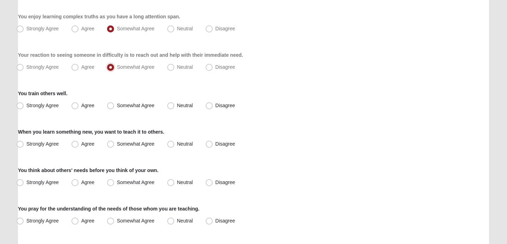
scroll to position [238, 0]
click at [128, 101] on label "Somewhat Agree" at bounding box center [131, 104] width 55 height 11
click at [114, 102] on input "Somewhat Agree" at bounding box center [112, 104] width 5 height 5
radio input "true"
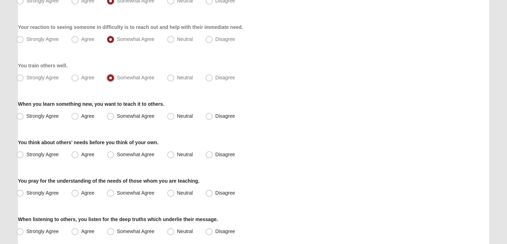
scroll to position [265, 0]
click at [132, 115] on span "Somewhat Agree" at bounding box center [136, 116] width 38 height 6
click at [114, 115] on input "Somewhat Agree" at bounding box center [112, 115] width 5 height 5
radio input "true"
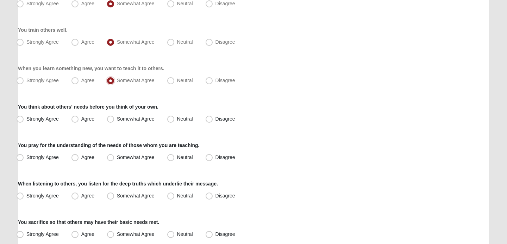
scroll to position [303, 0]
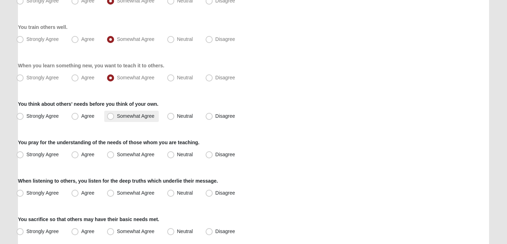
click at [130, 115] on span "Somewhat Agree" at bounding box center [136, 116] width 38 height 6
click at [114, 115] on input "Somewhat Agree" at bounding box center [112, 116] width 5 height 5
radio input "true"
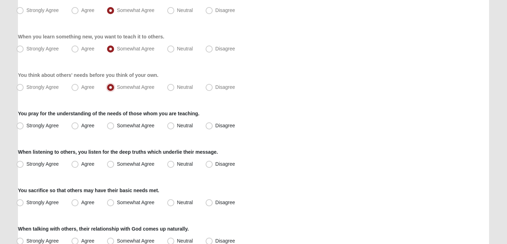
scroll to position [335, 0]
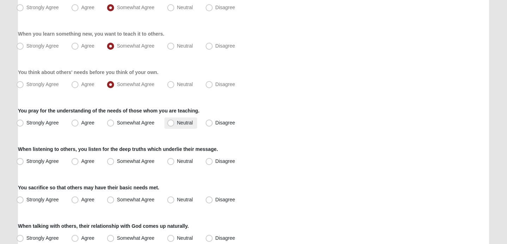
click at [184, 123] on span "Neutral" at bounding box center [185, 123] width 16 height 6
click at [175, 123] on input "Neutral" at bounding box center [172, 122] width 5 height 5
radio input "true"
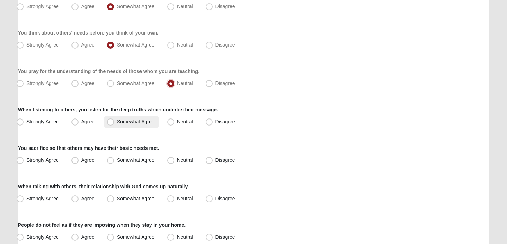
scroll to position [378, 0]
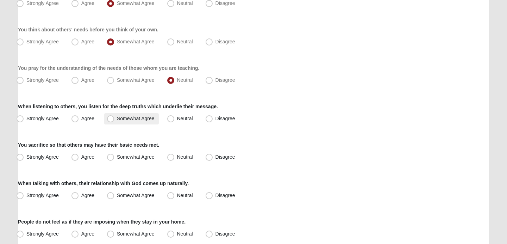
click at [143, 119] on span "Somewhat Agree" at bounding box center [136, 118] width 38 height 6
click at [114, 119] on input "Somewhat Agree" at bounding box center [112, 118] width 5 height 5
radio input "true"
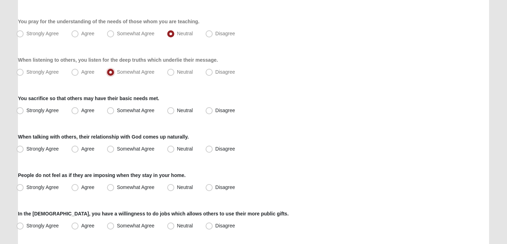
scroll to position [428, 0]
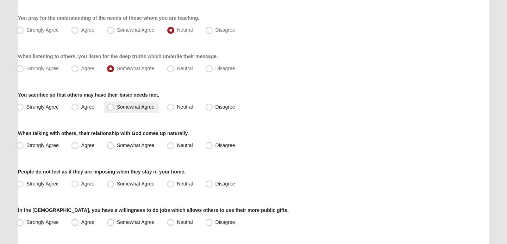
click at [145, 110] on label "Somewhat Agree" at bounding box center [131, 106] width 55 height 11
click at [114, 109] on input "Somewhat Agree" at bounding box center [112, 107] width 5 height 5
radio input "true"
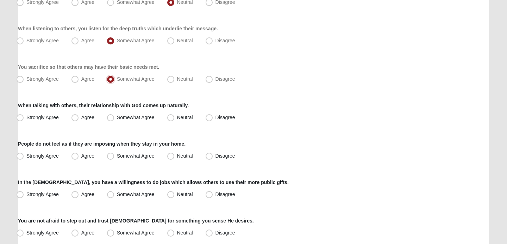
scroll to position [459, 0]
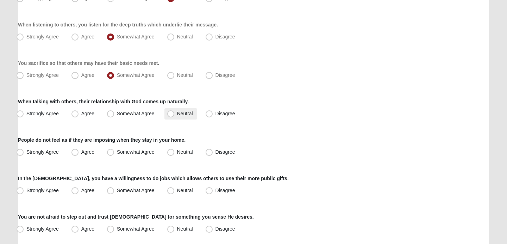
click at [175, 117] on label "Neutral" at bounding box center [180, 113] width 33 height 11
click at [175, 116] on input "Neutral" at bounding box center [172, 113] width 5 height 5
radio input "true"
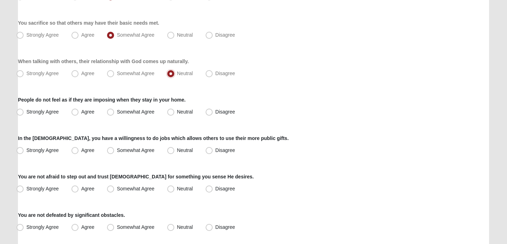
scroll to position [500, 0]
click at [176, 111] on label "Neutral" at bounding box center [180, 111] width 33 height 11
click at [175, 111] on input "Neutral" at bounding box center [172, 111] width 5 height 5
radio input "true"
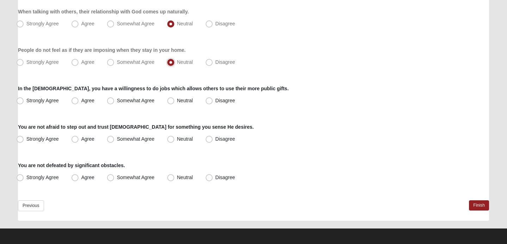
scroll to position [549, 0]
click at [117, 101] on span "Somewhat Agree" at bounding box center [136, 100] width 38 height 6
click at [110, 101] on input "Somewhat Agree" at bounding box center [112, 100] width 5 height 5
radio input "true"
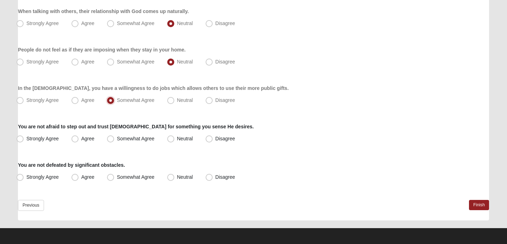
scroll to position [552, 0]
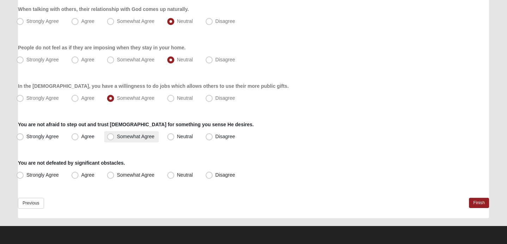
click at [139, 137] on span "Somewhat Agree" at bounding box center [136, 136] width 38 height 6
click at [114, 137] on input "Somewhat Agree" at bounding box center [112, 136] width 5 height 5
radio input "true"
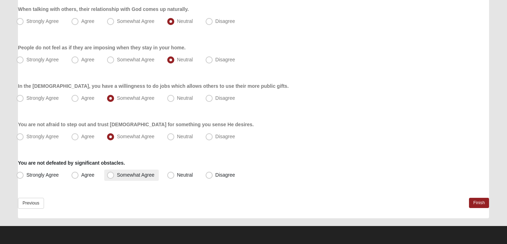
click at [117, 175] on span "Somewhat Agree" at bounding box center [136, 175] width 38 height 6
click at [110, 175] on input "Somewhat Agree" at bounding box center [112, 174] width 5 height 5
radio input "true"
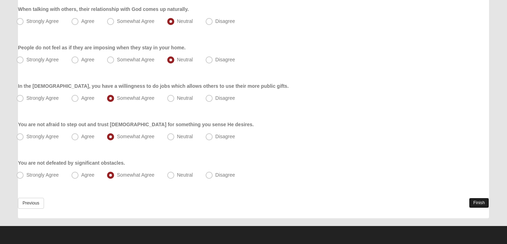
click at [481, 202] on link "Finish" at bounding box center [479, 202] width 20 height 10
